Goal: Task Accomplishment & Management: Manage account settings

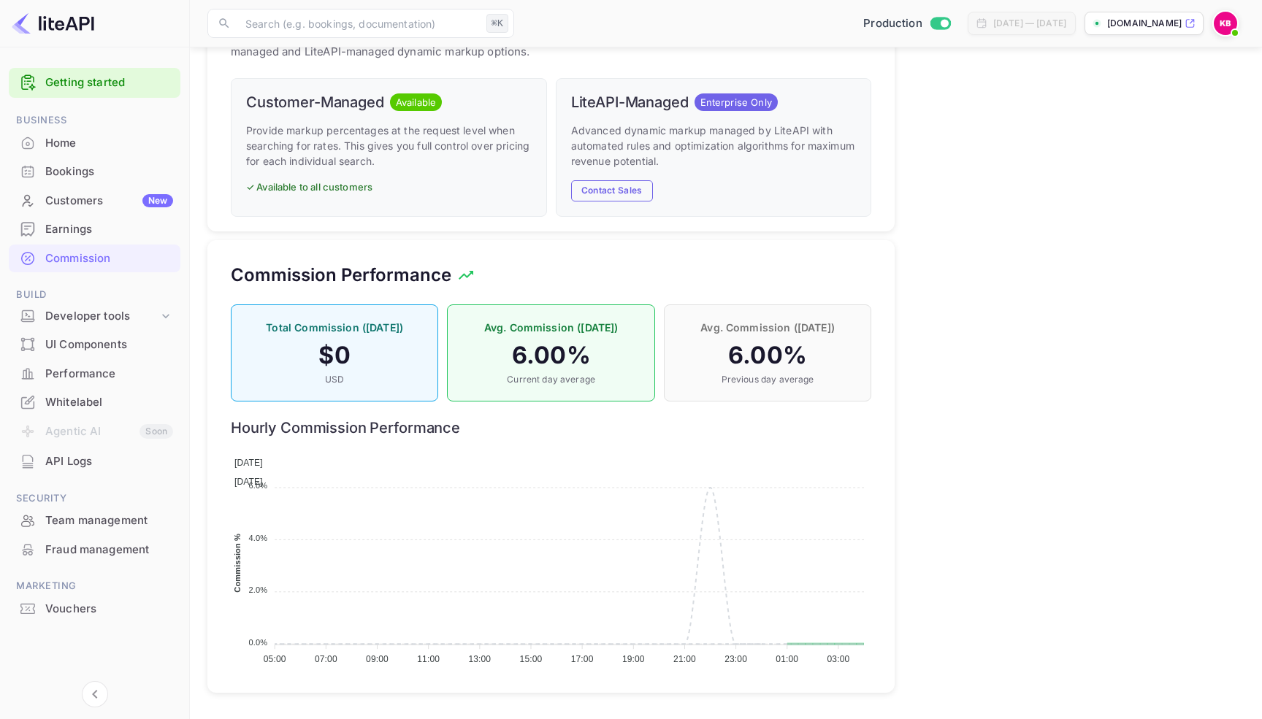
scroll to position [259, 640]
click at [97, 167] on div "Bookings" at bounding box center [109, 172] width 128 height 17
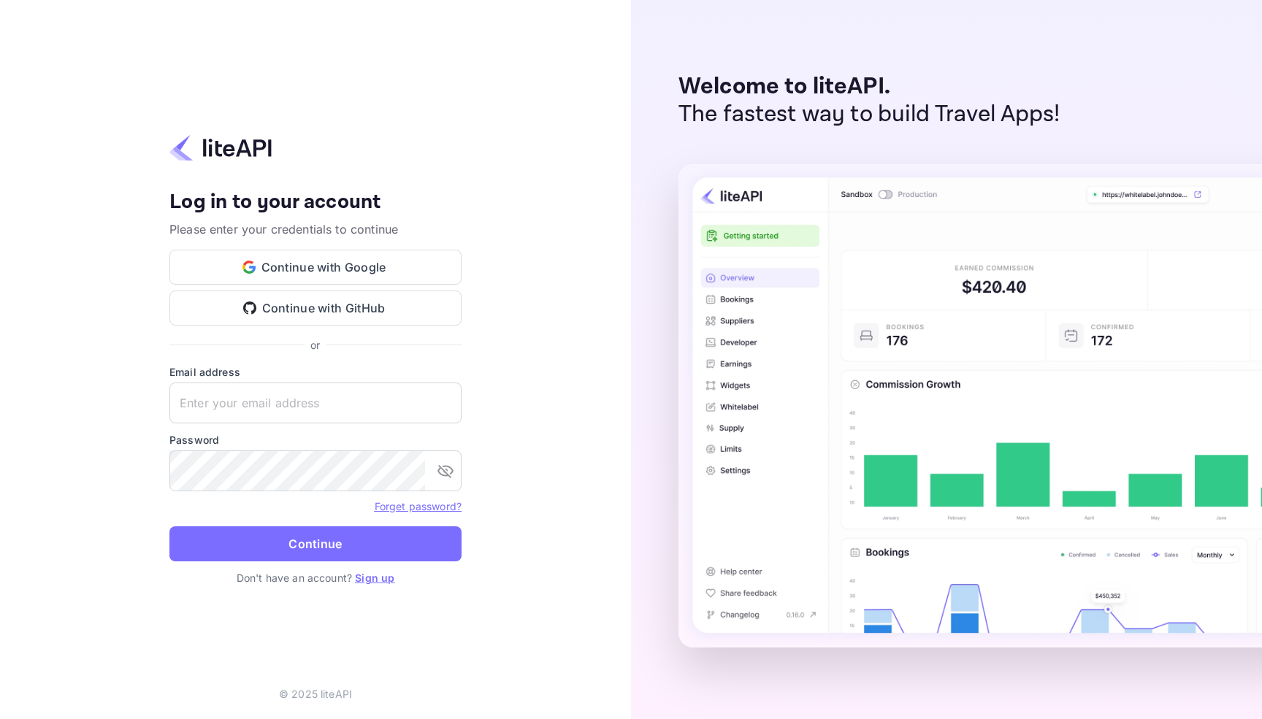
type input "kbromont@smartertravel.com"
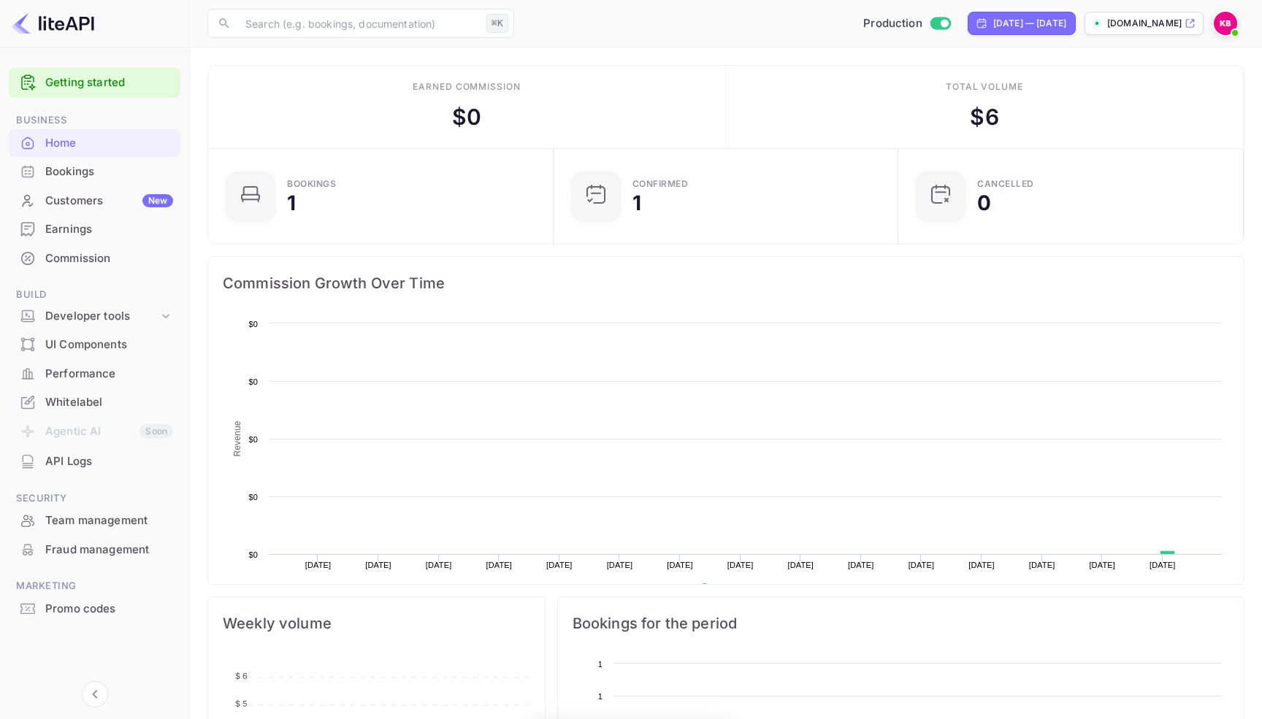
scroll to position [237, 337]
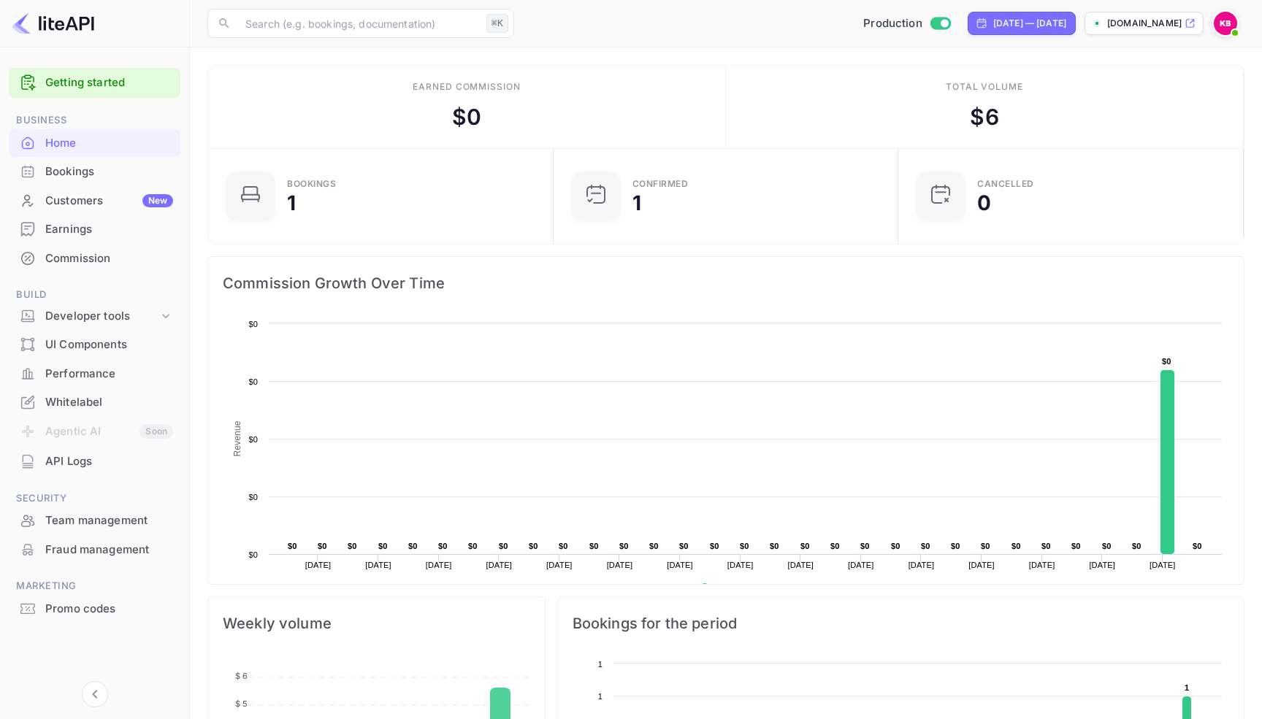
click at [85, 251] on div "Commission" at bounding box center [109, 258] width 128 height 17
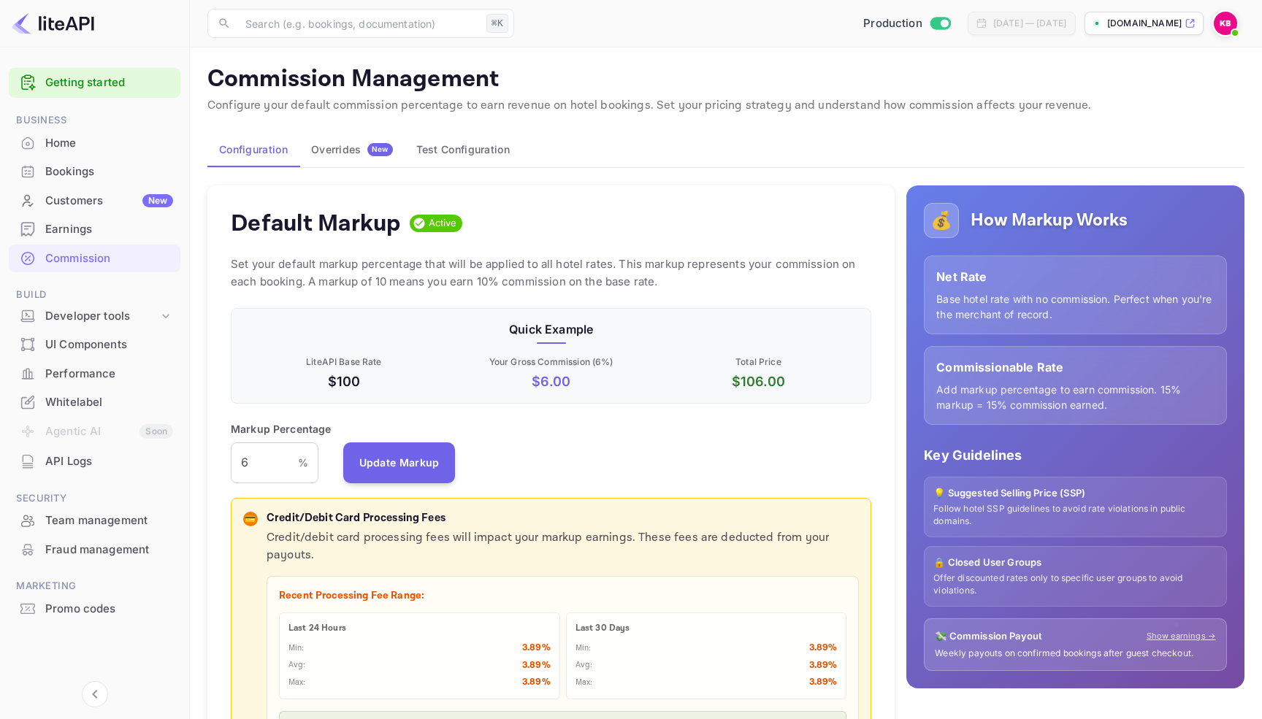
scroll to position [259, 640]
click at [270, 459] on input "6" at bounding box center [264, 463] width 67 height 41
type input "8.5"
click at [394, 455] on button "Update Markup" at bounding box center [399, 462] width 112 height 41
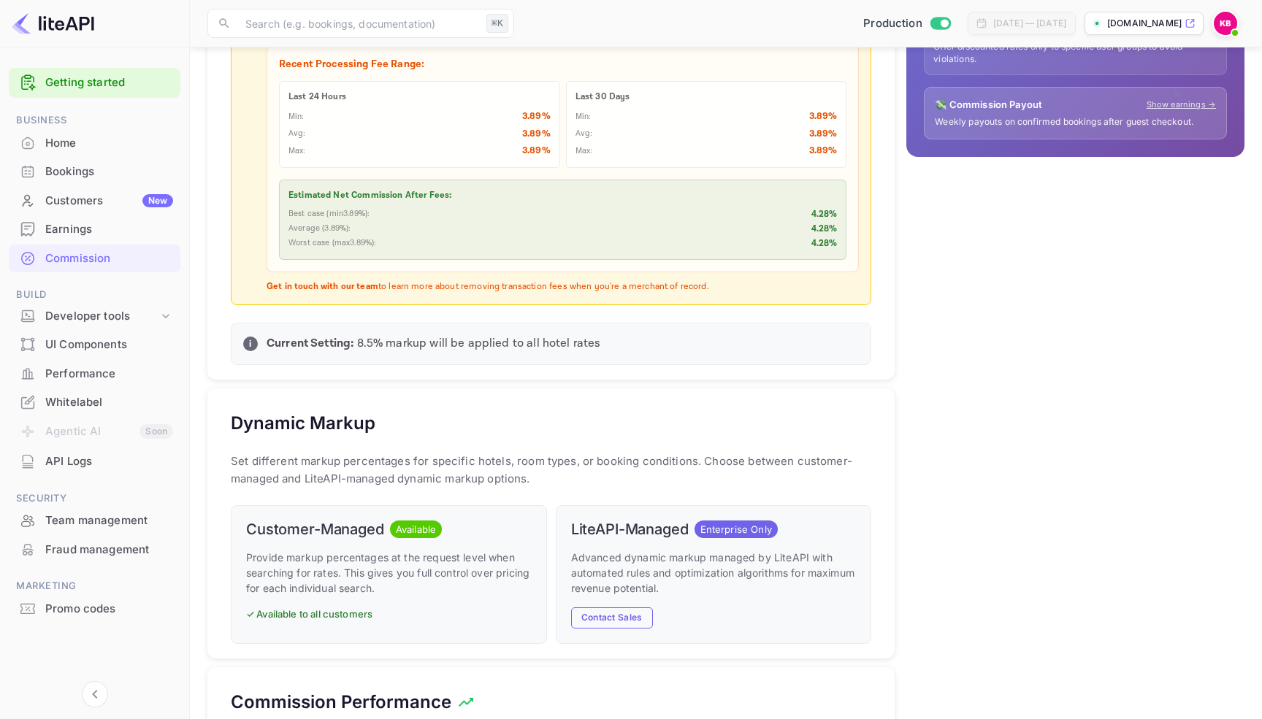
scroll to position [0, 0]
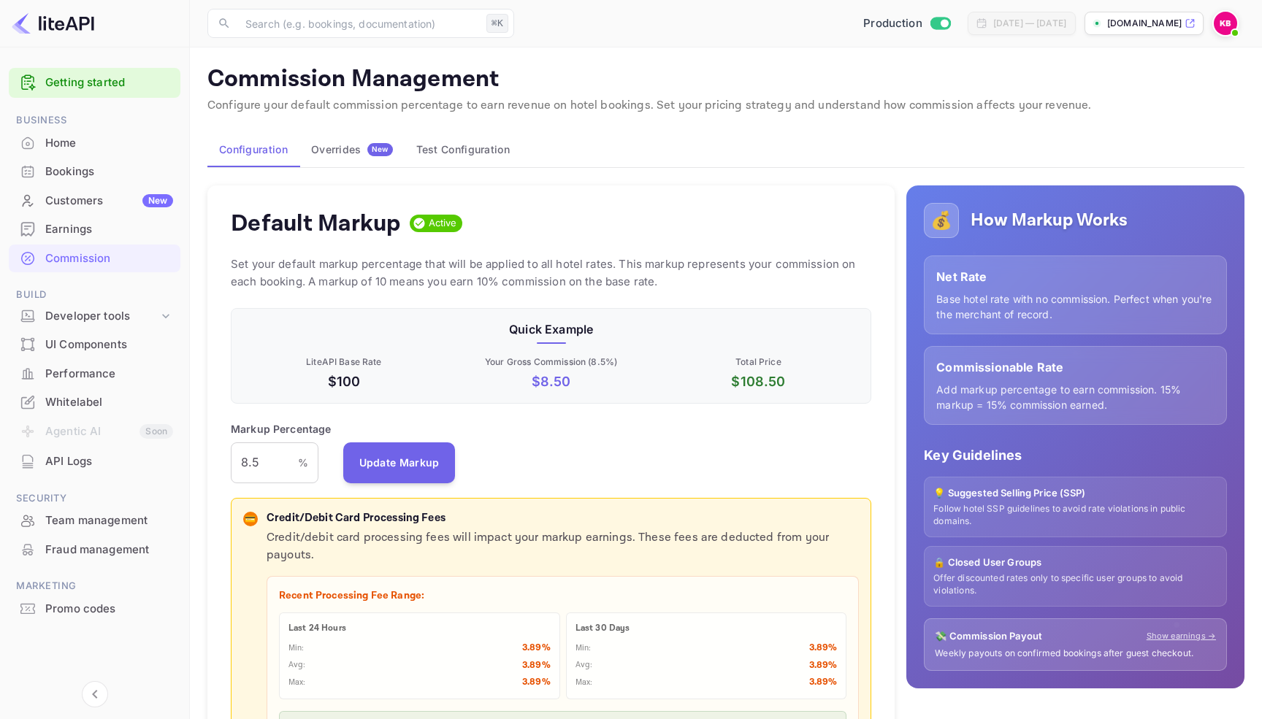
click at [654, 206] on div "Default Markup Active Set your default markup percentage that will be applied t…" at bounding box center [550, 548] width 687 height 727
click at [359, 147] on div "Overrides New" at bounding box center [352, 149] width 82 height 13
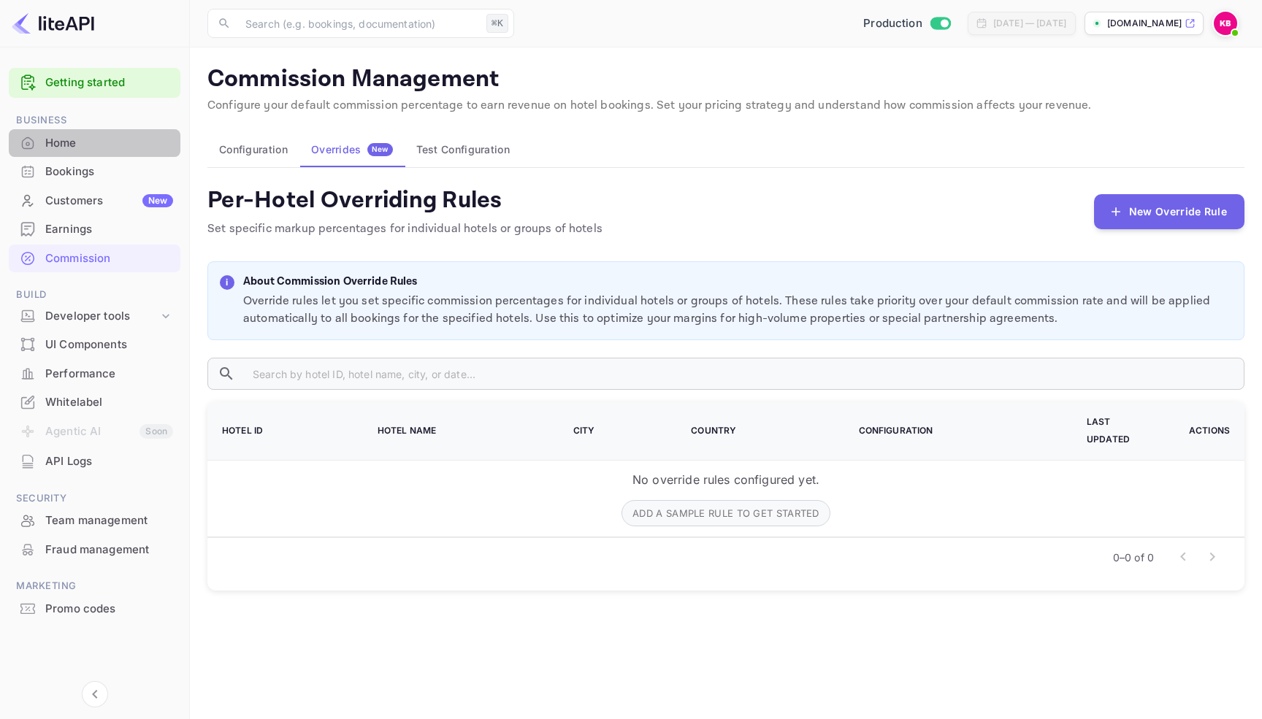
click at [91, 135] on div "Home" at bounding box center [109, 143] width 128 height 17
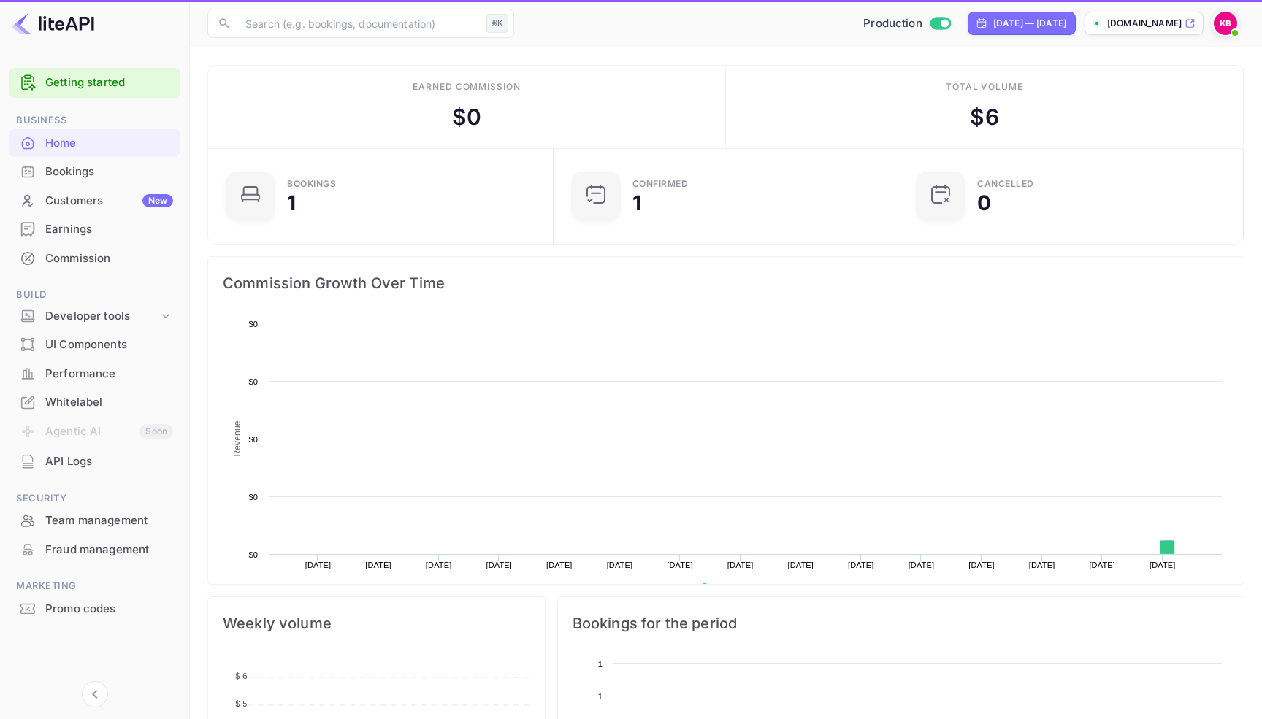
scroll to position [237, 337]
